Goal: Task Accomplishment & Management: Complete application form

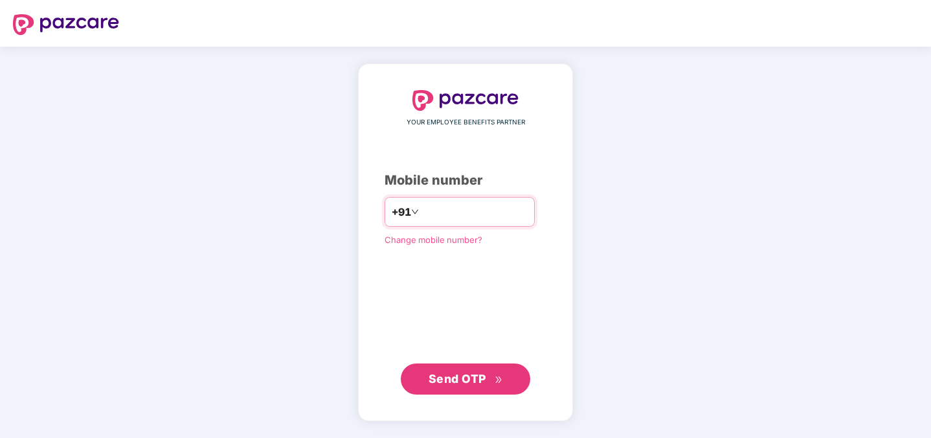
click at [486, 207] on input "number" at bounding box center [474, 211] width 106 height 21
type input "**********"
click at [460, 366] on button "Send OTP" at bounding box center [465, 377] width 129 height 31
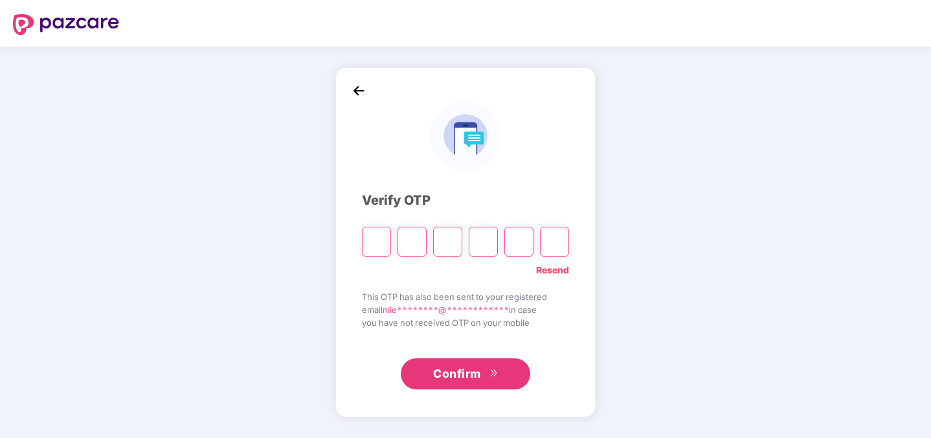
type input "*"
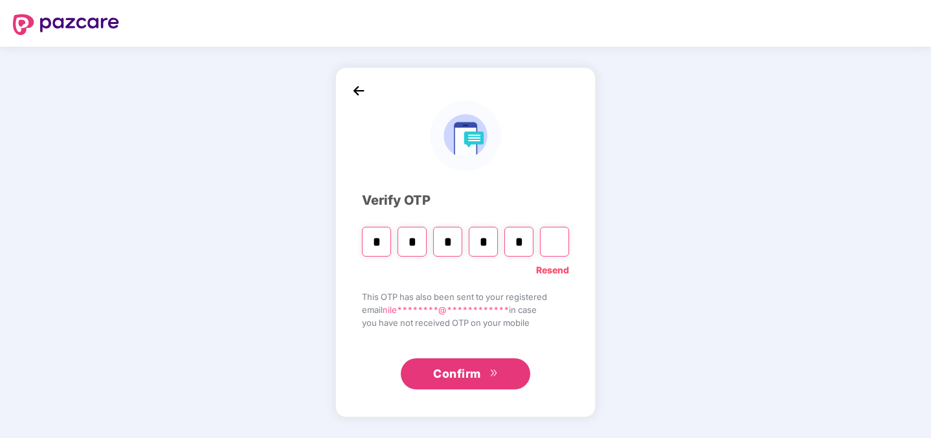
type input "*"
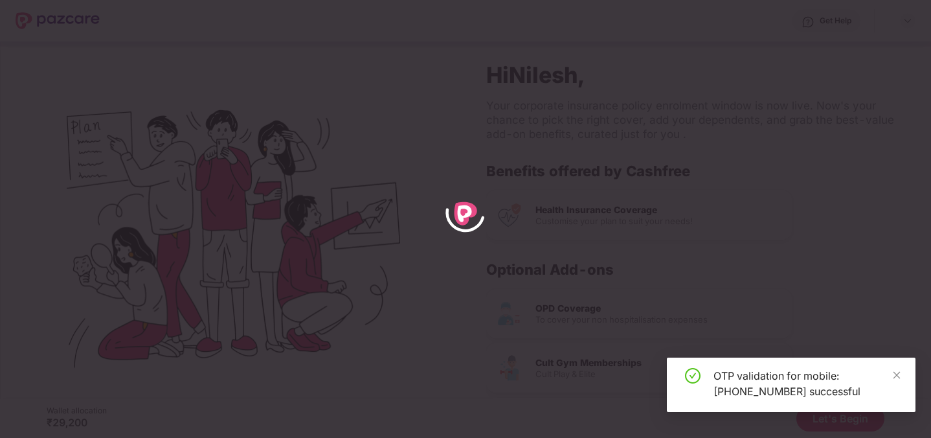
click at [903, 376] on div "OTP validation for mobile: [PHONE_NUMBER] successful" at bounding box center [791, 384] width 249 height 54
click at [898, 376] on icon "close" at bounding box center [896, 374] width 7 height 7
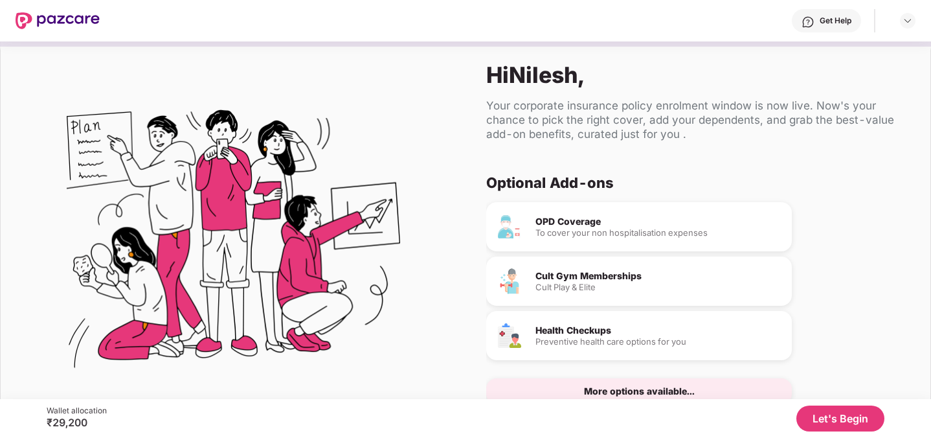
scroll to position [46, 0]
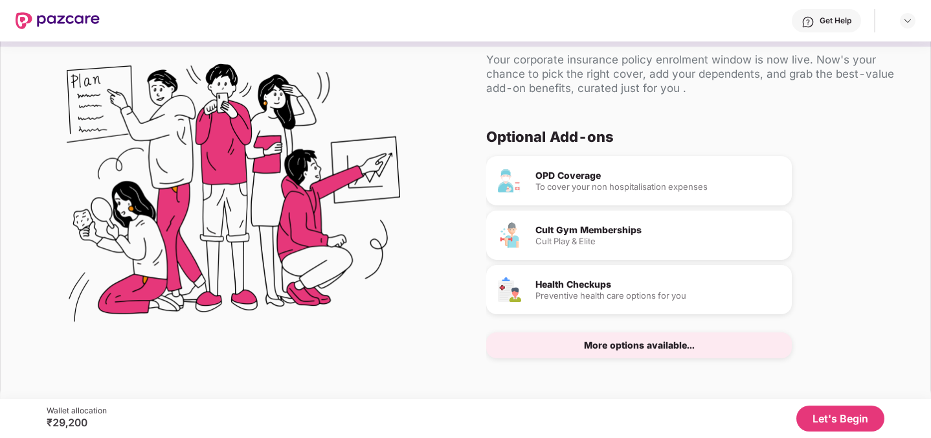
click at [878, 418] on button "Let's Begin" at bounding box center [840, 418] width 88 height 26
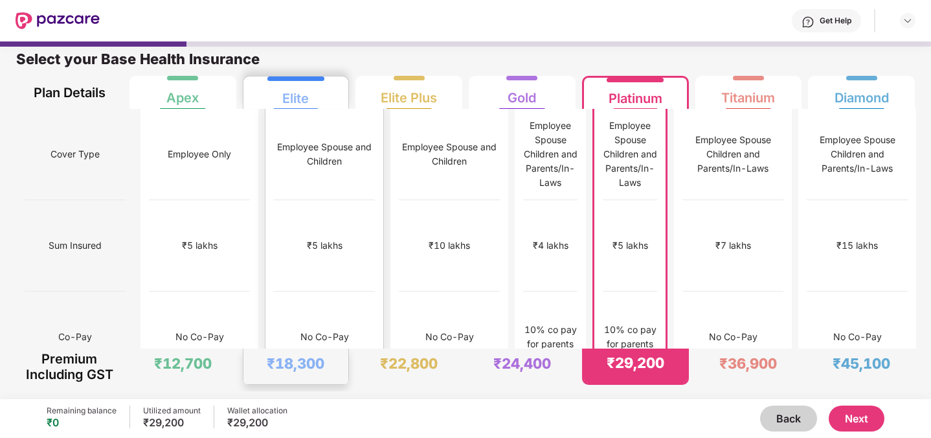
scroll to position [0, 0]
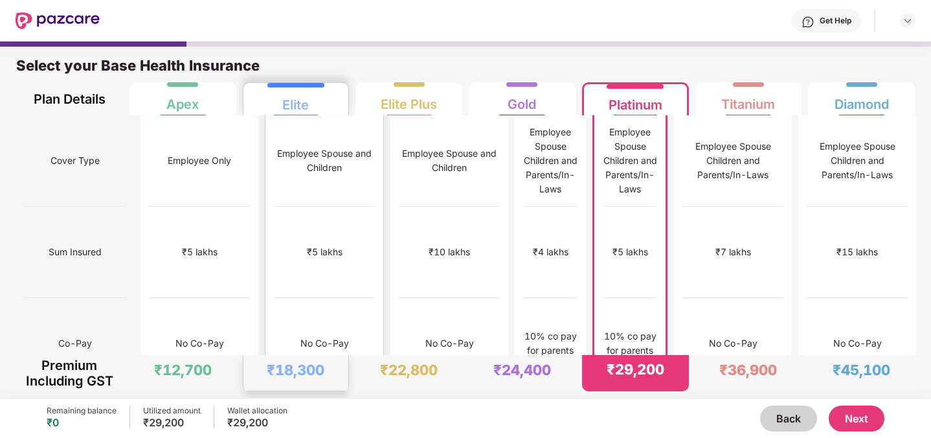
click at [309, 298] on div "No Co-Pay" at bounding box center [324, 343] width 101 height 91
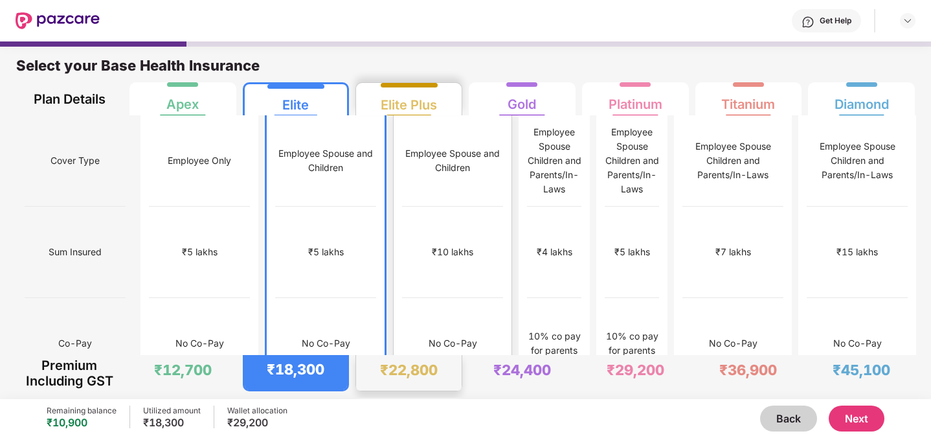
click at [412, 124] on div "Employee Spouse and Children" at bounding box center [452, 160] width 101 height 91
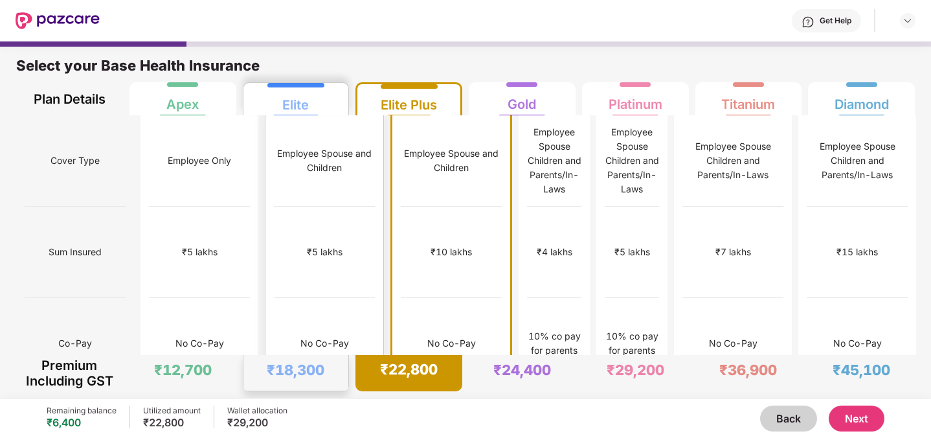
click at [292, 109] on div "Elite" at bounding box center [295, 100] width 27 height 26
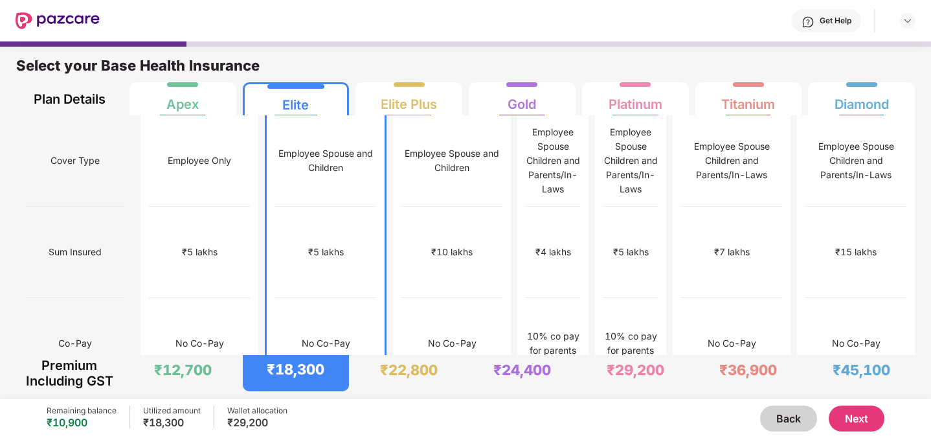
click at [850, 427] on button "Next" at bounding box center [856, 418] width 56 height 26
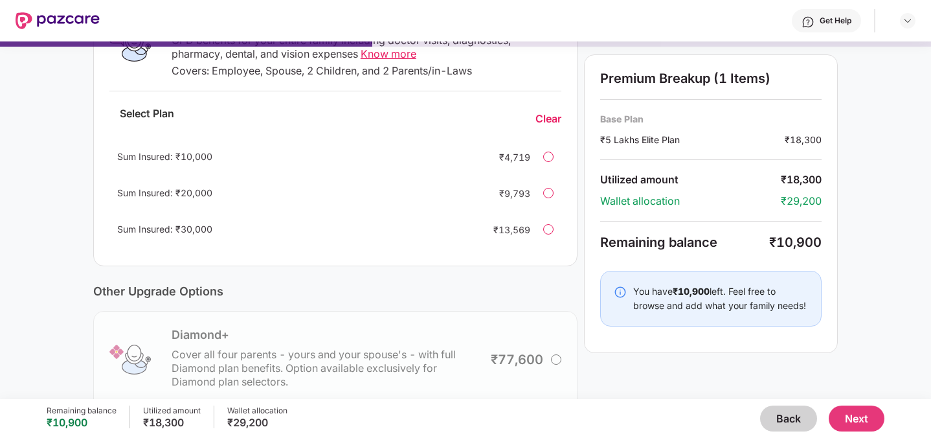
scroll to position [252, 0]
click at [548, 235] on div "Sum Insured: ₹30,000 ₹13,569" at bounding box center [335, 229] width 452 height 31
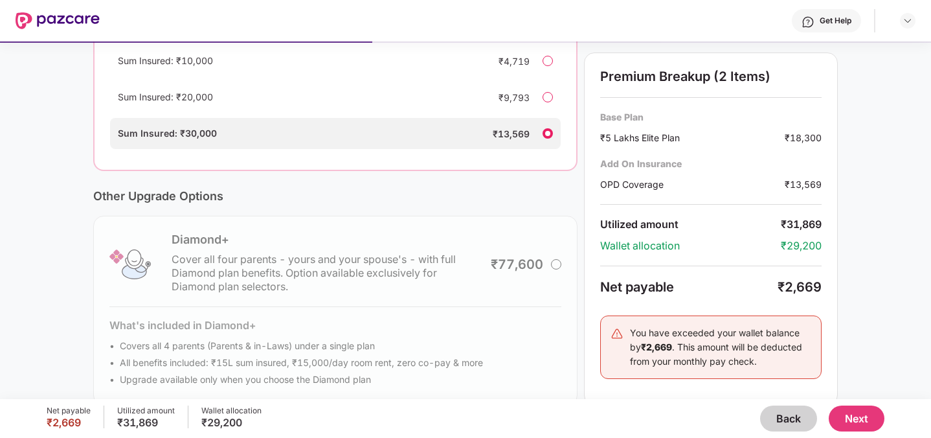
scroll to position [344, 0]
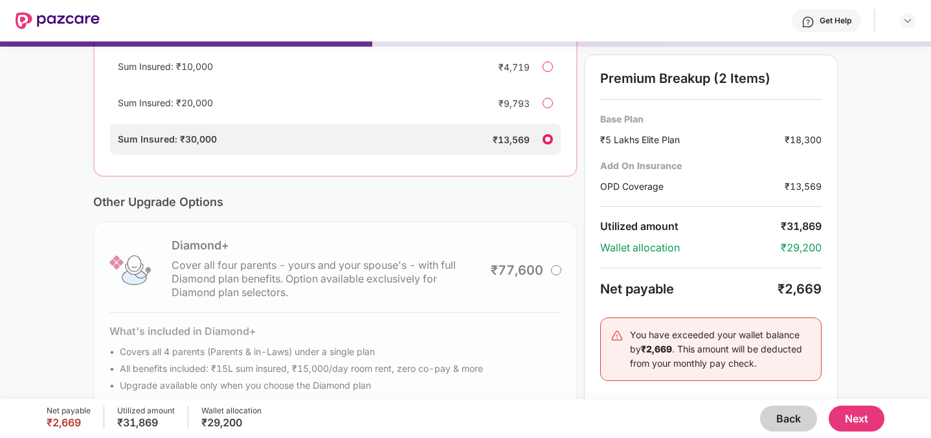
click at [851, 420] on button "Next" at bounding box center [856, 418] width 56 height 26
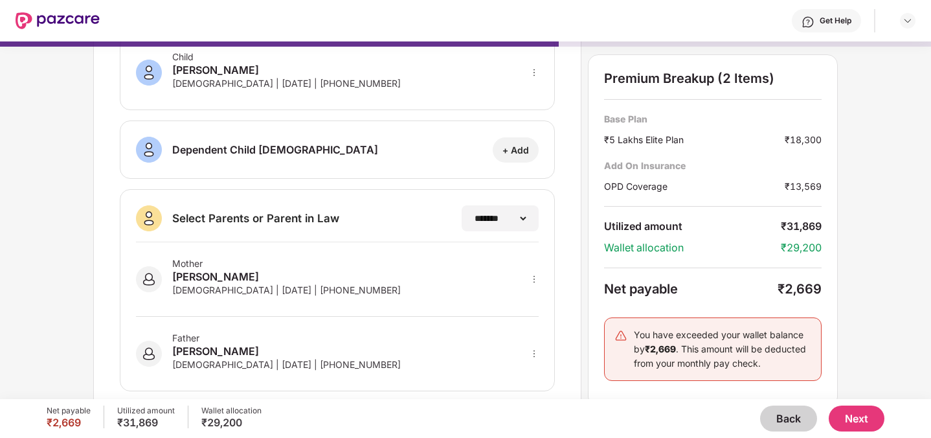
scroll to position [0, 0]
